Goal: Navigation & Orientation: Find specific page/section

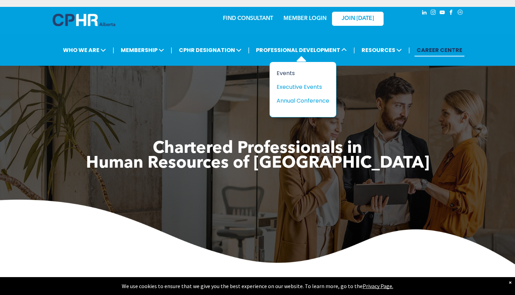
click at [289, 70] on div "Events" at bounding box center [301, 73] width 48 height 9
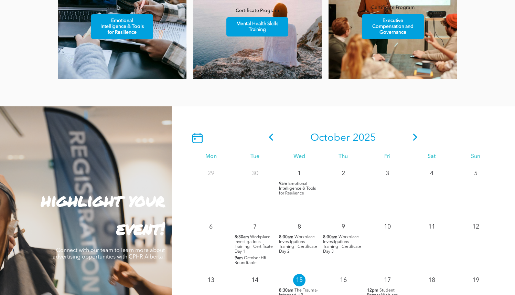
scroll to position [491, 0]
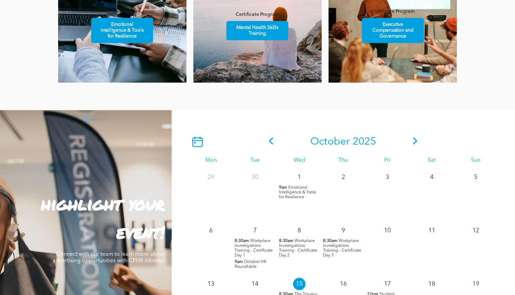
click at [416, 138] on icon at bounding box center [415, 140] width 10 height 7
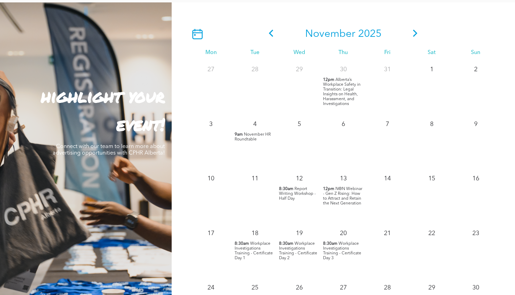
scroll to position [445, 0]
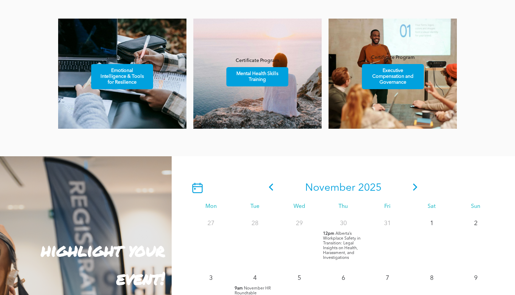
click at [411, 191] on span at bounding box center [415, 188] width 10 height 12
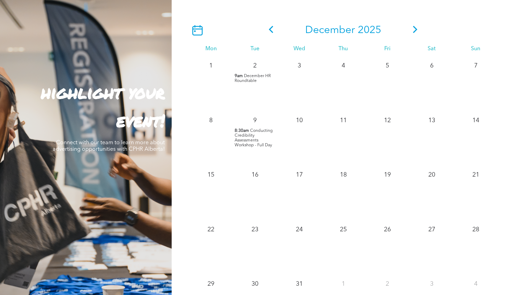
scroll to position [621, 0]
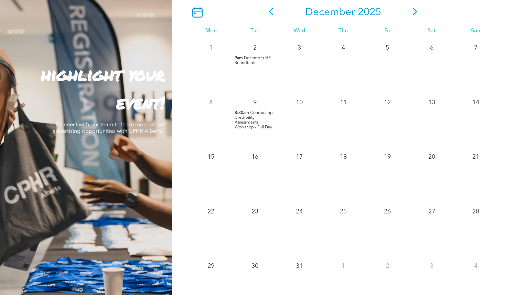
drag, startPoint x: 260, startPoint y: 17, endPoint x: 270, endPoint y: 15, distance: 10.8
click at [264, 16] on div at bounding box center [227, 12] width 77 height 10
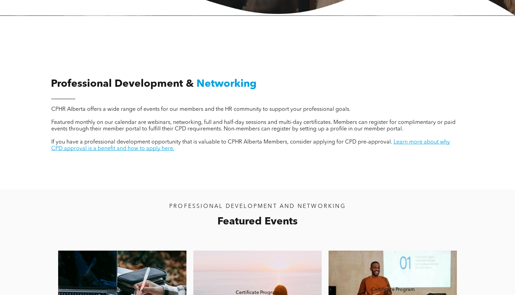
scroll to position [204, 0]
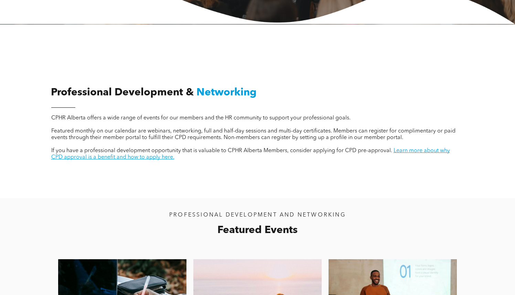
click at [122, 117] on span "CPHR Alberta offers a wide range of events for our members and the HR community…" at bounding box center [201, 118] width 300 height 6
click at [122, 118] on span "CPHR Alberta offers a wide range of events for our members and the HR community…" at bounding box center [201, 118] width 300 height 6
click at [255, 135] on span "Featured monthly on our calendar are webinars, networking, full and half-day se…" at bounding box center [253, 134] width 405 height 12
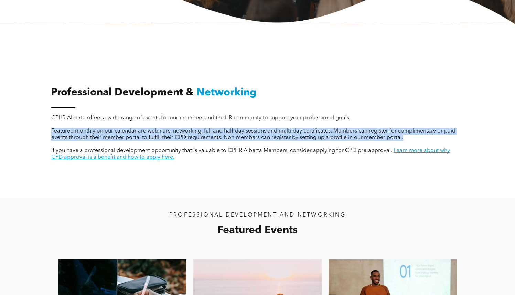
click at [255, 135] on span "Featured monthly on our calendar are webinars, networking, full and half-day se…" at bounding box center [253, 134] width 405 height 12
click at [254, 134] on p "Featured monthly on our calendar are webinars, networking, full and half-day se…" at bounding box center [255, 134] width 408 height 13
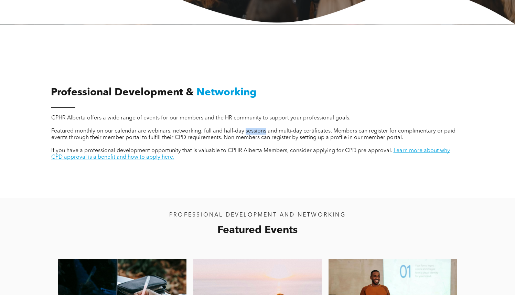
click at [254, 134] on p "Featured monthly on our calendar are webinars, networking, full and half-day se…" at bounding box center [255, 134] width 408 height 13
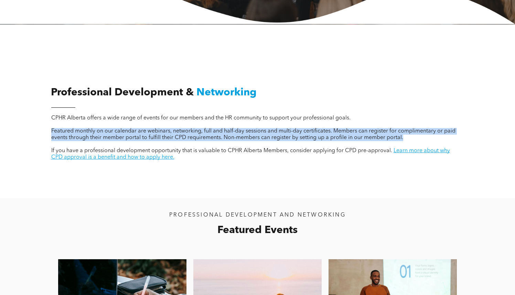
click at [253, 134] on p "Featured monthly on our calendar are webinars, networking, full and half-day se…" at bounding box center [255, 134] width 408 height 13
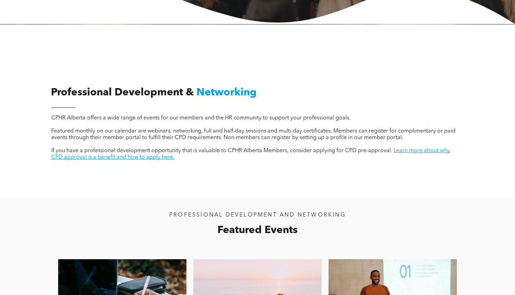
click at [230, 97] on span "Networking" at bounding box center [227, 92] width 60 height 10
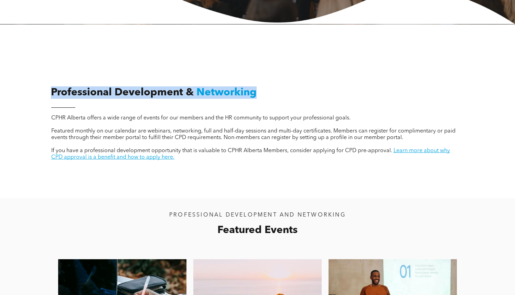
click at [230, 97] on span "Networking" at bounding box center [227, 92] width 60 height 10
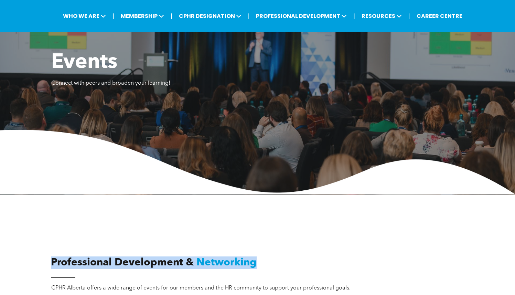
scroll to position [0, 0]
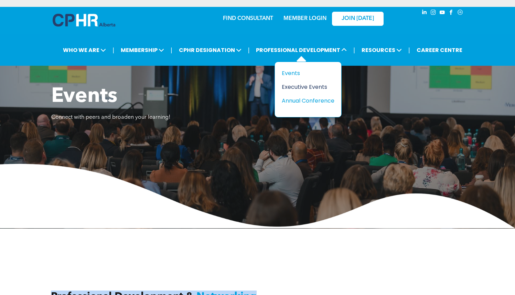
click at [308, 87] on div "Executive Events" at bounding box center [306, 87] width 48 height 9
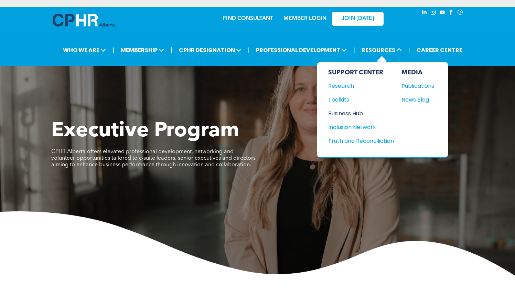
click at [352, 111] on div "Business Hub" at bounding box center [358, 113] width 59 height 9
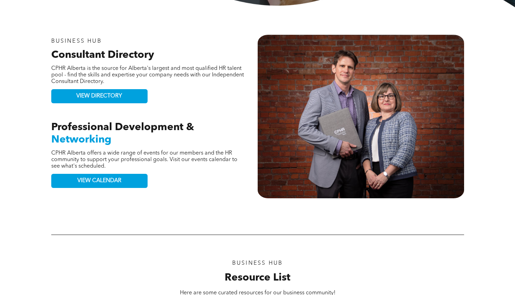
scroll to position [303, 0]
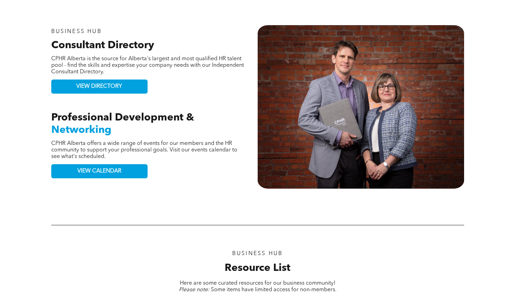
click at [126, 158] on p "CPHR Alberta offers a wide range of events for our members and the HR community…" at bounding box center [147, 150] width 193 height 20
click at [126, 164] on link "VIEW CALENDAR" at bounding box center [99, 171] width 96 height 14
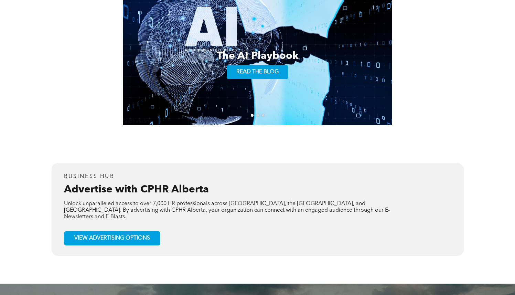
scroll to position [1385, 0]
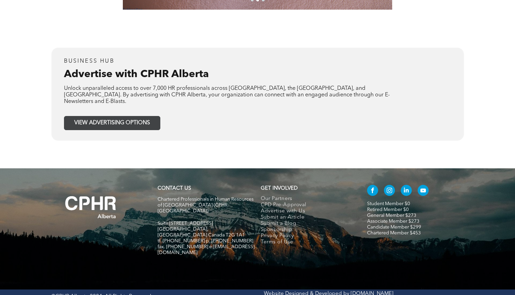
click at [117, 120] on span "VIEW ADVERTISING OPTIONS" at bounding box center [112, 123] width 76 height 7
